Goal: Task Accomplishment & Management: Manage account settings

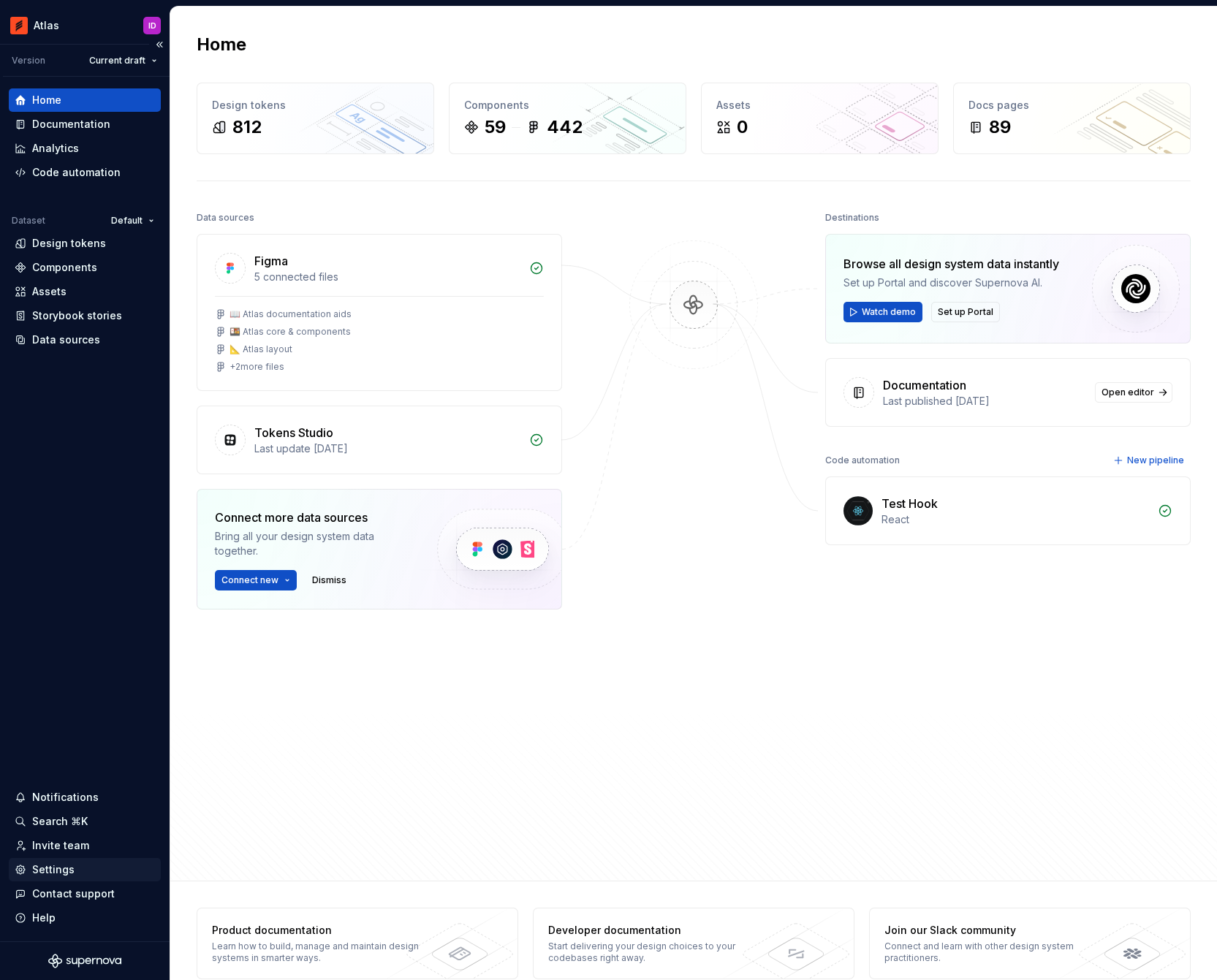
click at [63, 875] on div "Settings" at bounding box center [53, 869] width 43 height 14
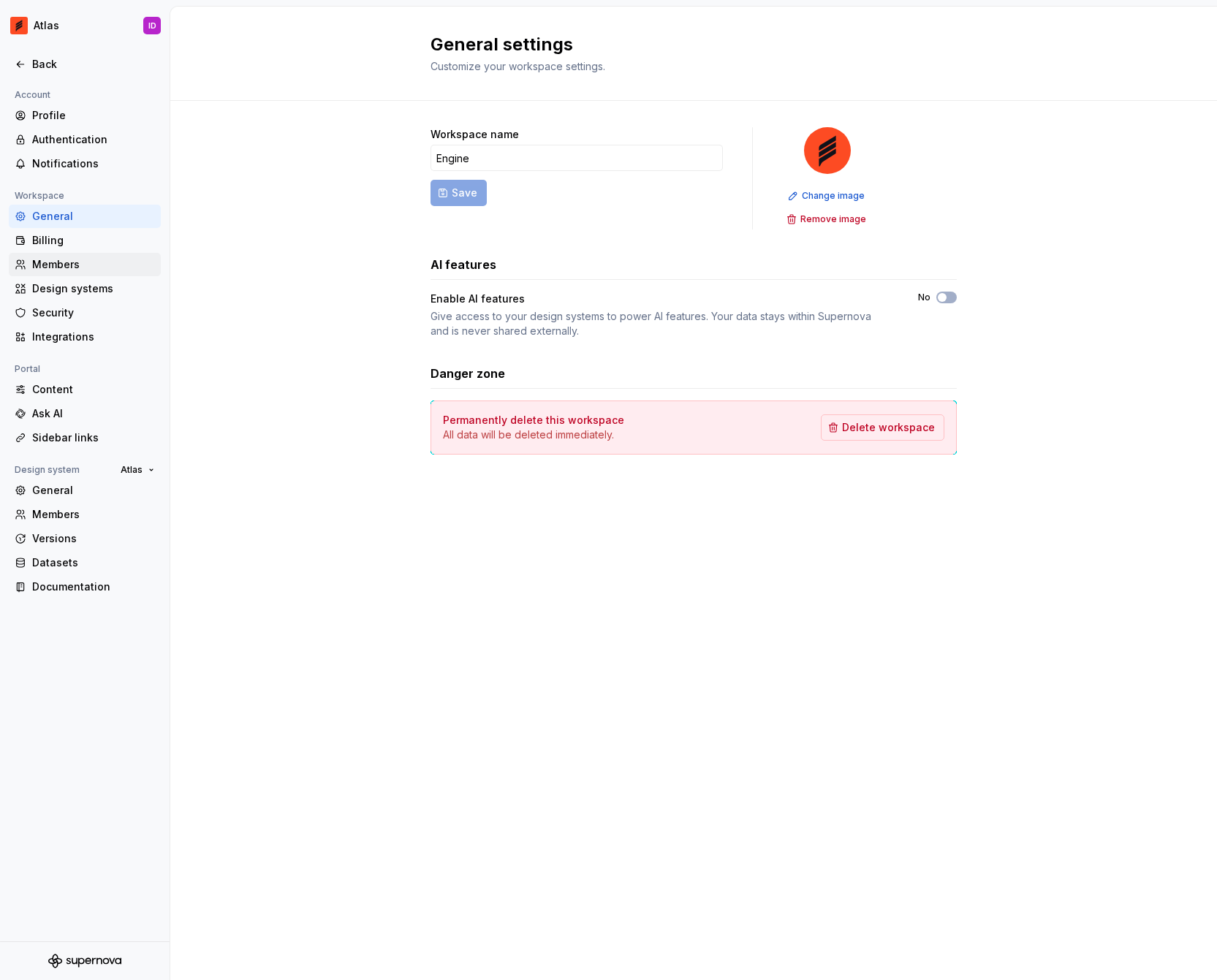
click at [81, 272] on div "Members" at bounding box center [84, 265] width 152 height 23
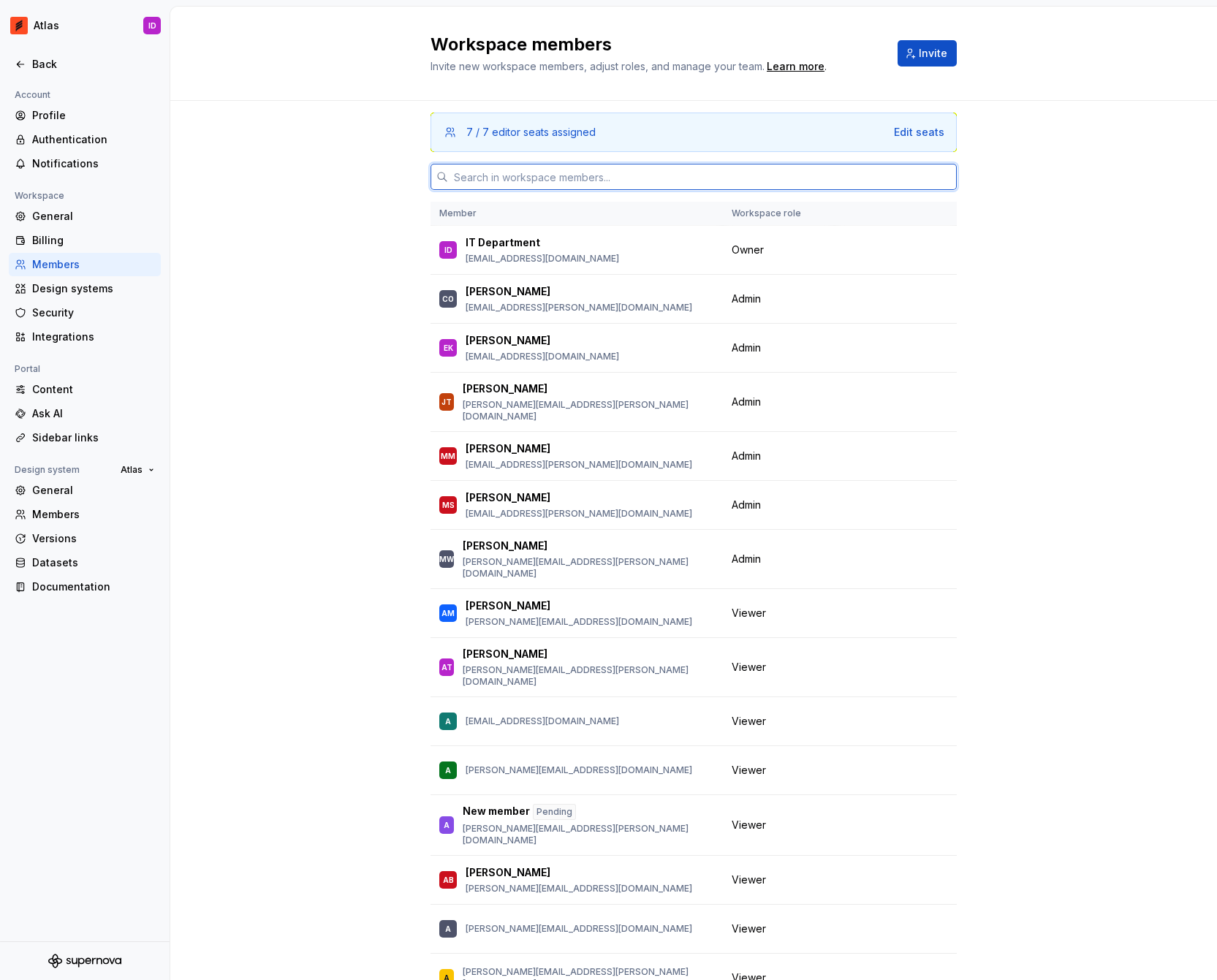
click at [666, 172] on input "text" at bounding box center [702, 176] width 509 height 26
paste input "[PERSON_NAME][EMAIL_ADDRESS][PERSON_NAME][DOMAIN_NAME]"
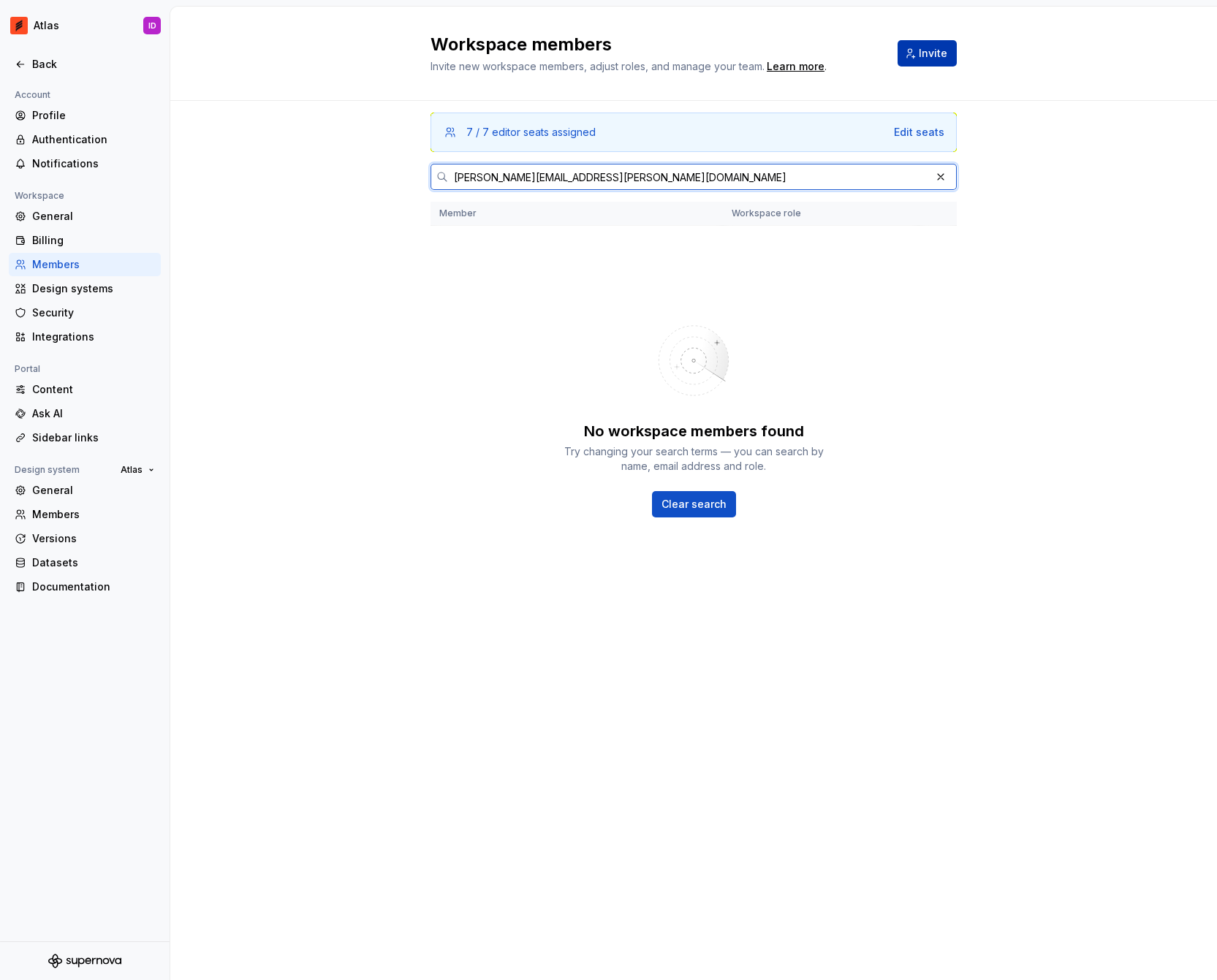
type input "[PERSON_NAME][EMAIL_ADDRESS][PERSON_NAME][DOMAIN_NAME]"
click at [926, 57] on span "Invite" at bounding box center [934, 53] width 29 height 14
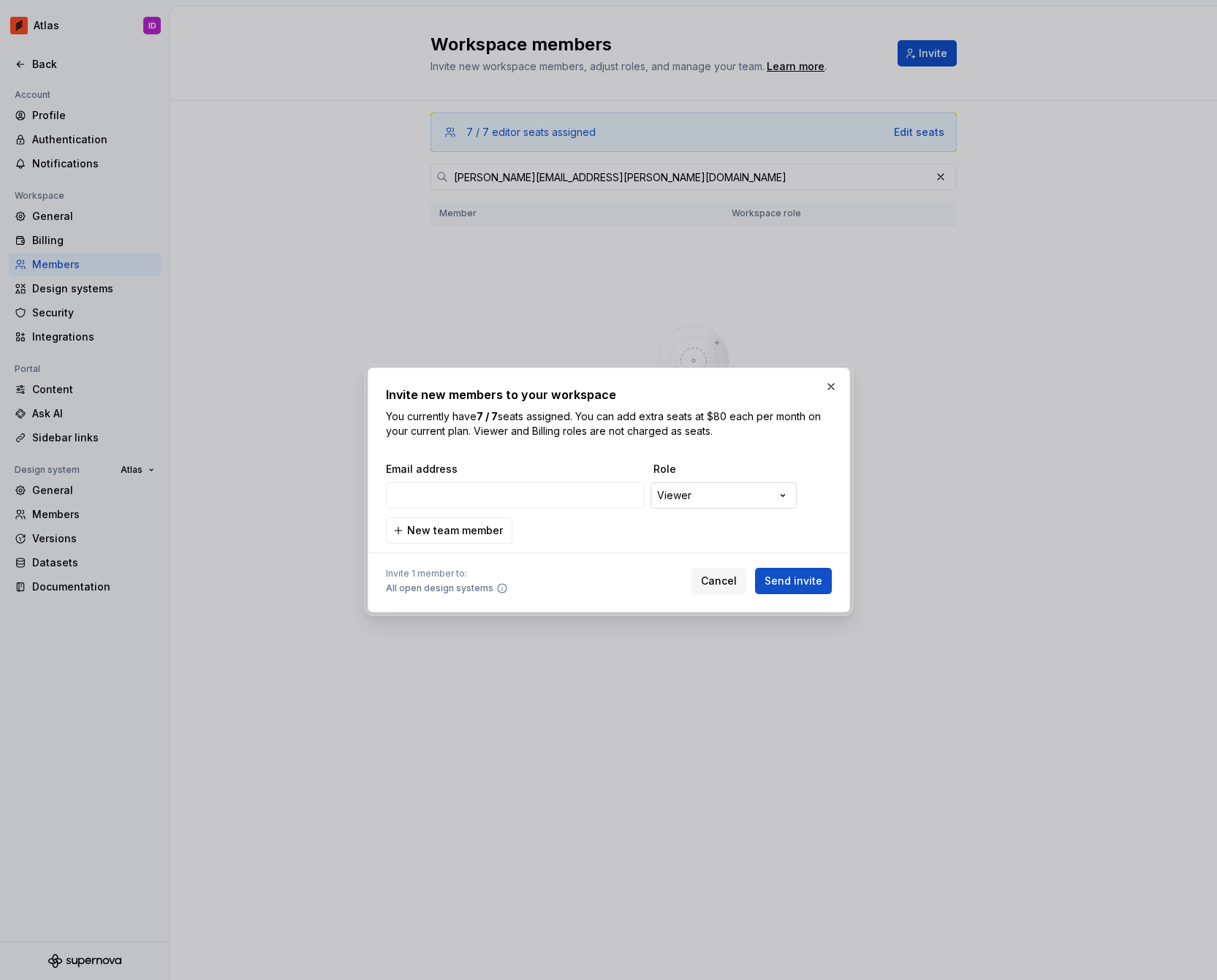
click at [714, 497] on div "**********" at bounding box center [608, 490] width 1217 height 980
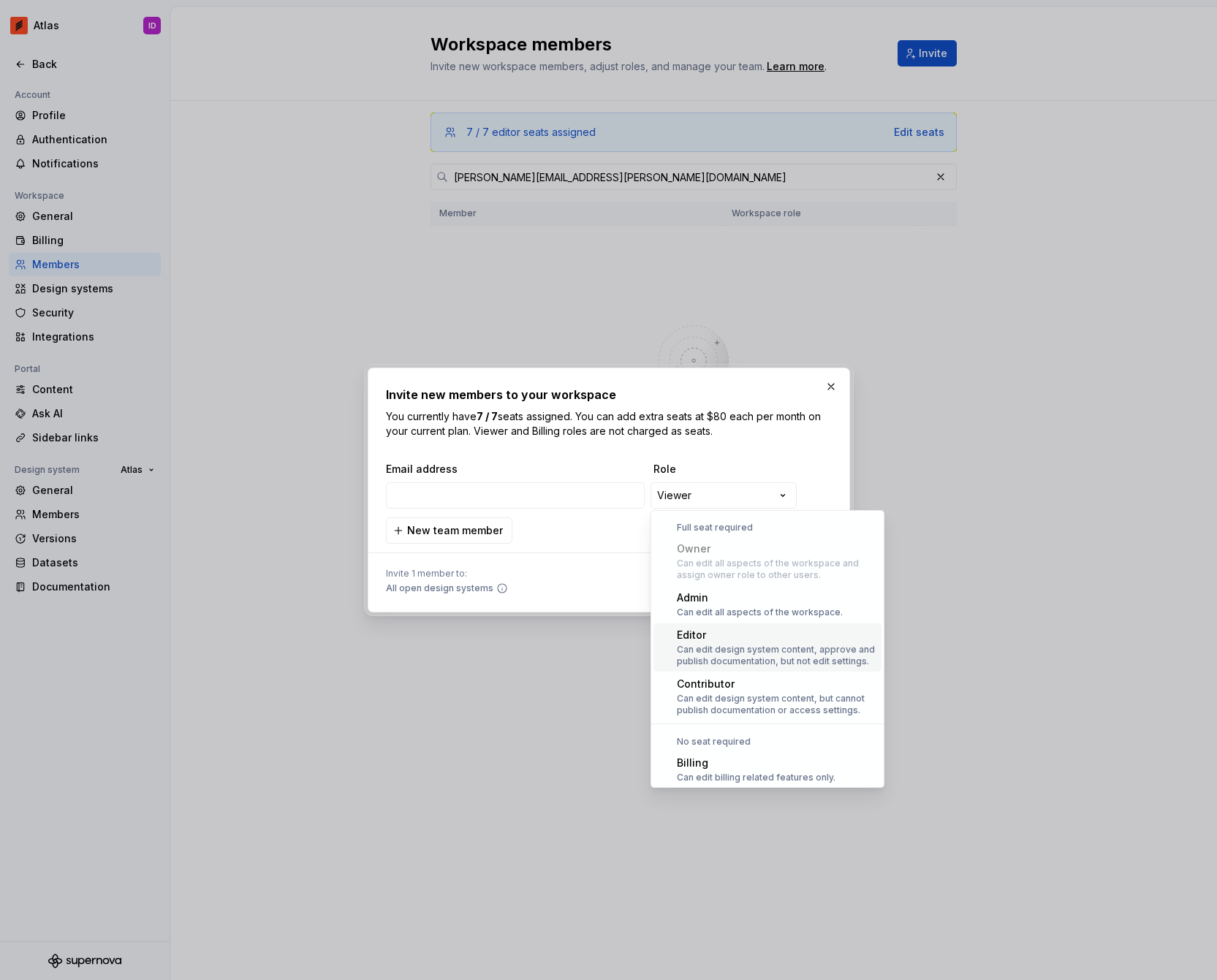
scroll to position [40, 0]
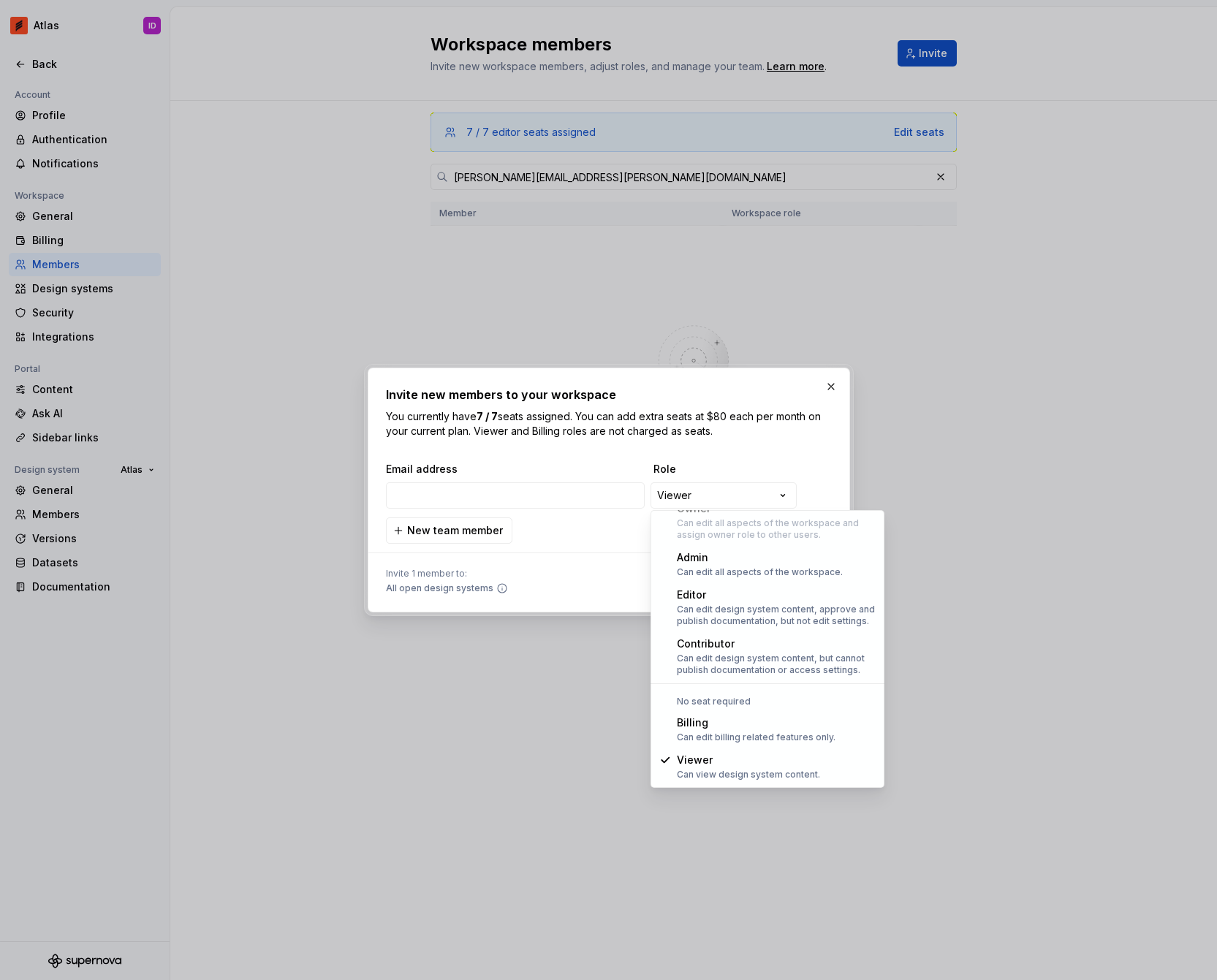
click at [555, 501] on div "**********" at bounding box center [608, 490] width 1217 height 980
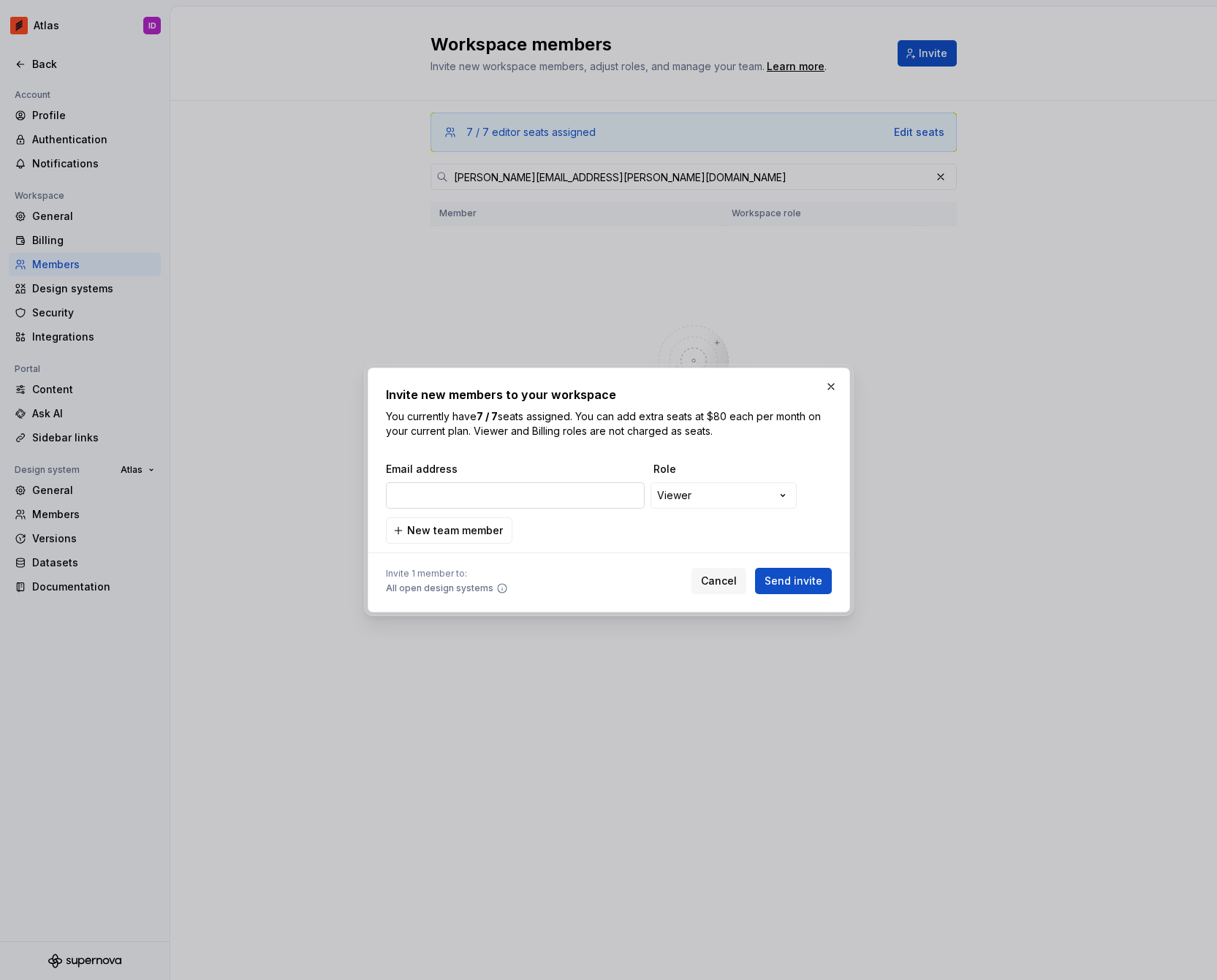
click at [550, 498] on input "email" at bounding box center [515, 495] width 259 height 26
paste input "[PERSON_NAME][EMAIL_ADDRESS][PERSON_NAME][DOMAIN_NAME]"
type input "[PERSON_NAME][EMAIL_ADDRESS][PERSON_NAME][DOMAIN_NAME]"
click at [726, 432] on p "You currently have 7 / 7 seats assigned. You can add extra seats at $80 each pe…" at bounding box center [609, 423] width 446 height 29
click at [808, 588] on span "Send invite" at bounding box center [793, 580] width 58 height 14
